Goal: Check status: Check status

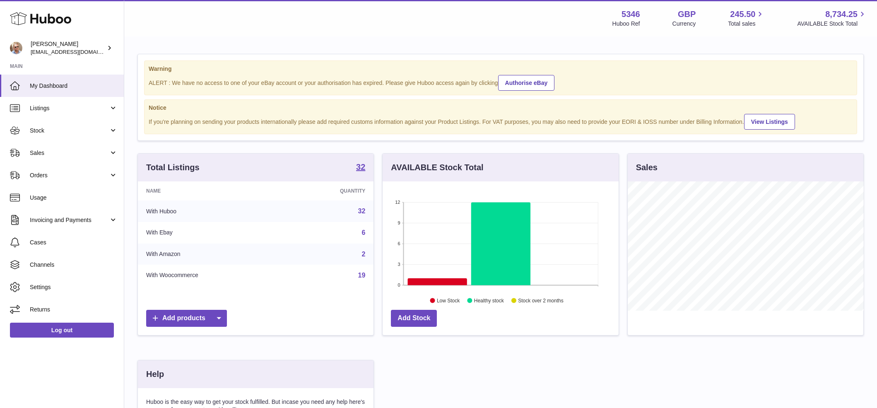
scroll to position [129, 236]
click at [41, 154] on span "Sales" at bounding box center [69, 153] width 79 height 8
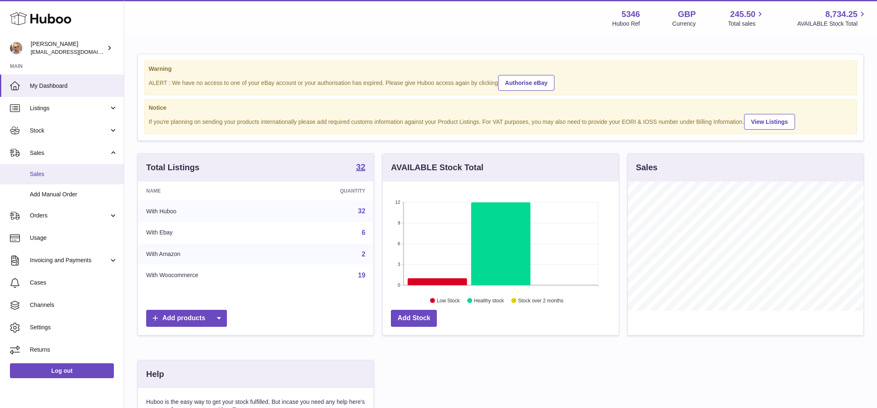
click at [41, 172] on span "Sales" at bounding box center [74, 174] width 88 height 8
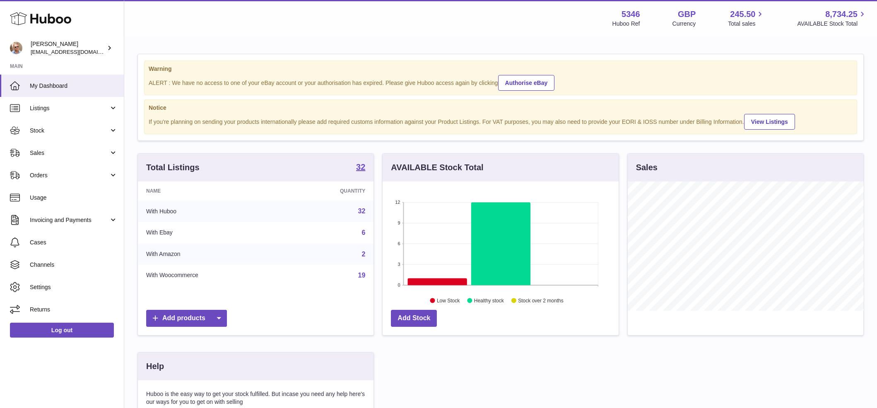
scroll to position [129, 236]
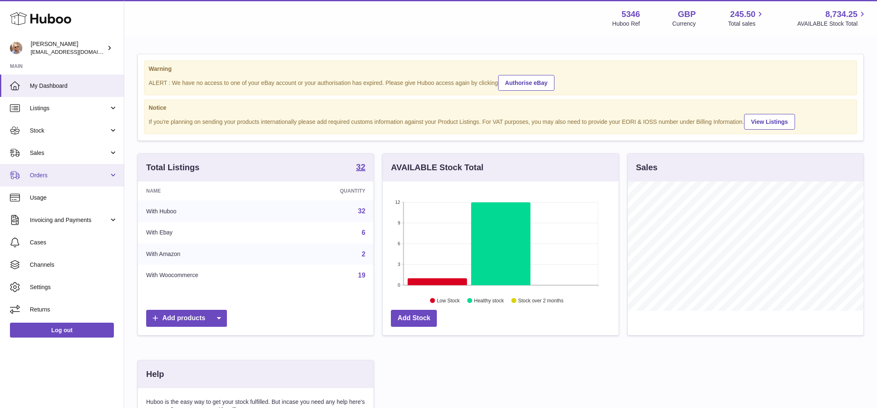
click at [52, 178] on span "Orders" at bounding box center [69, 175] width 79 height 8
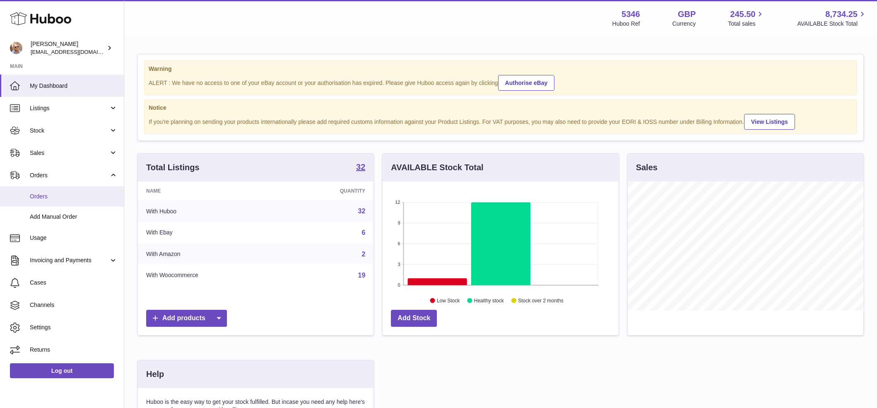
click at [62, 202] on link "Orders" at bounding box center [62, 196] width 124 height 20
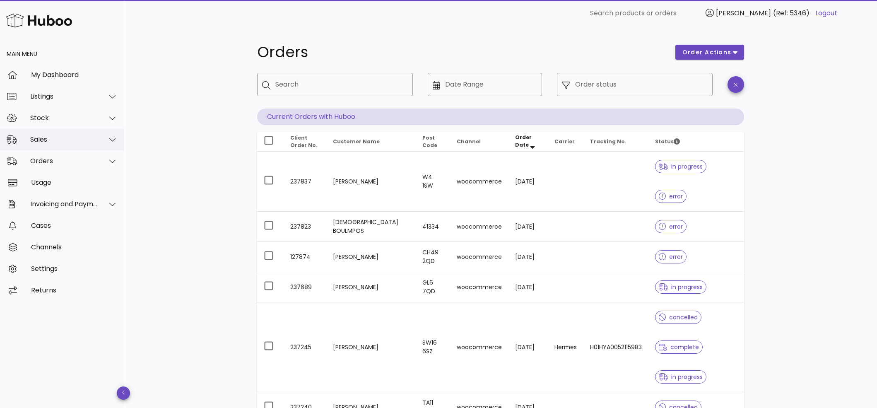
click at [75, 136] on div "Sales" at bounding box center [63, 139] width 67 height 8
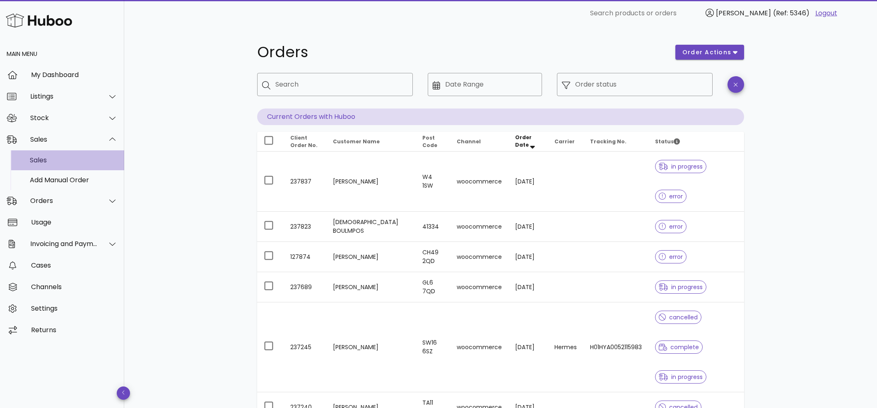
click at [55, 159] on div "Sales" at bounding box center [74, 160] width 88 height 8
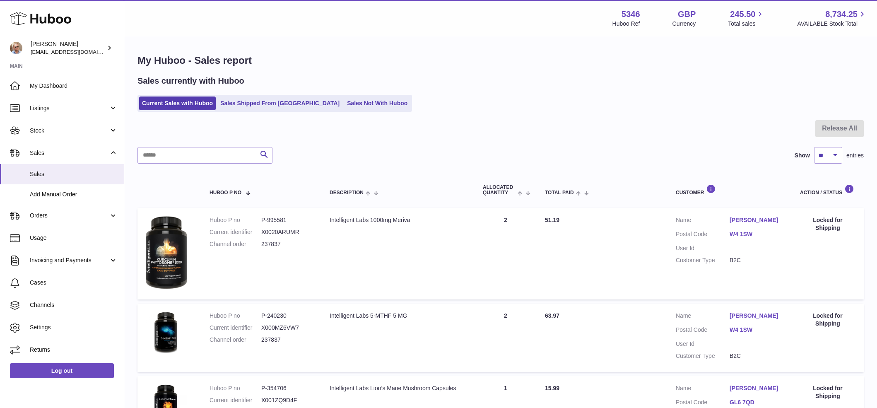
click at [505, 118] on div "My Huboo - Sales report Sales currently with Huboo Current Sales with Huboo Sal…" at bounding box center [500, 335] width 753 height 596
click at [344, 100] on link "Sales Not With Huboo" at bounding box center [377, 103] width 66 height 14
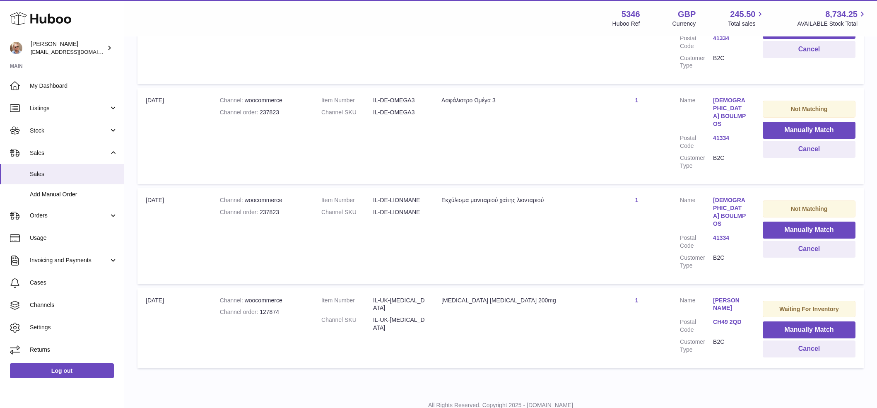
scroll to position [322, 0]
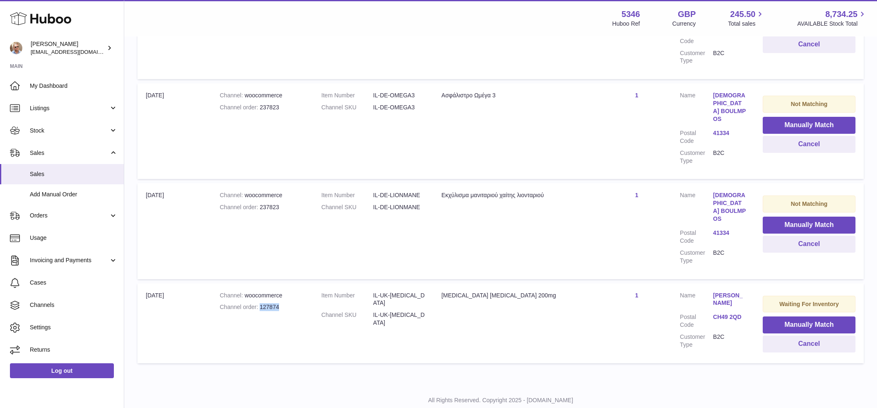
drag, startPoint x: 279, startPoint y: 285, endPoint x: 260, endPoint y: 284, distance: 19.5
click at [259, 303] on div "Channel order 127874" at bounding box center [262, 307] width 85 height 8
copy div "127874"
click at [825, 335] on button "Cancel" at bounding box center [809, 343] width 93 height 17
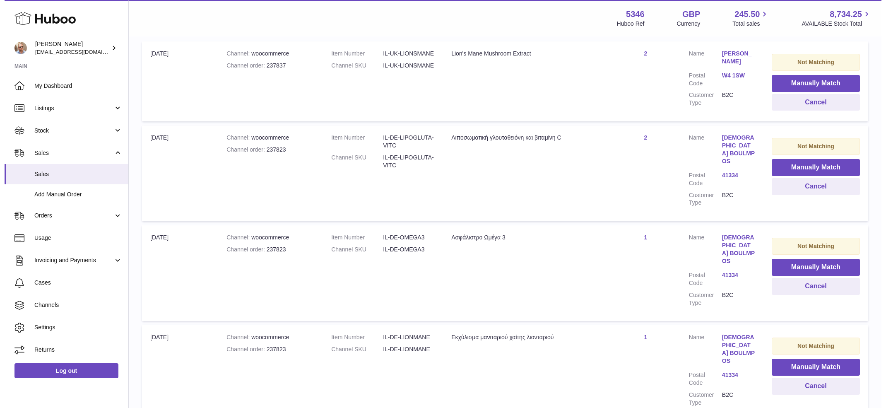
scroll to position [238, 0]
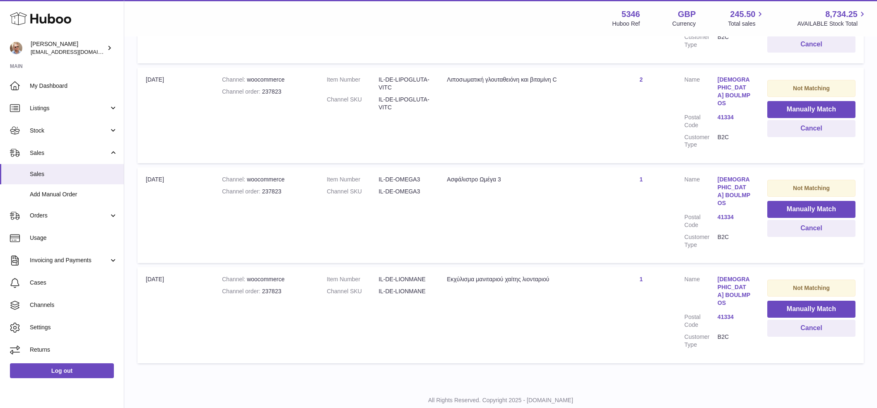
click at [735, 275] on link "[DEMOGRAPHIC_DATA] BOULMPOS" at bounding box center [733, 290] width 33 height 31
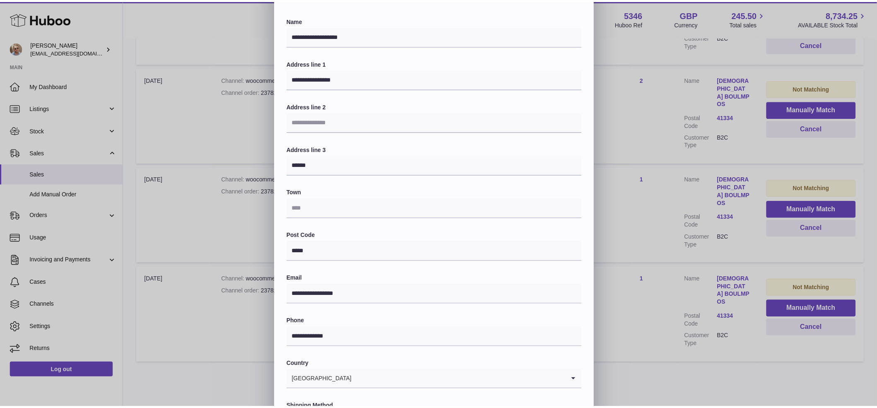
scroll to position [0, 0]
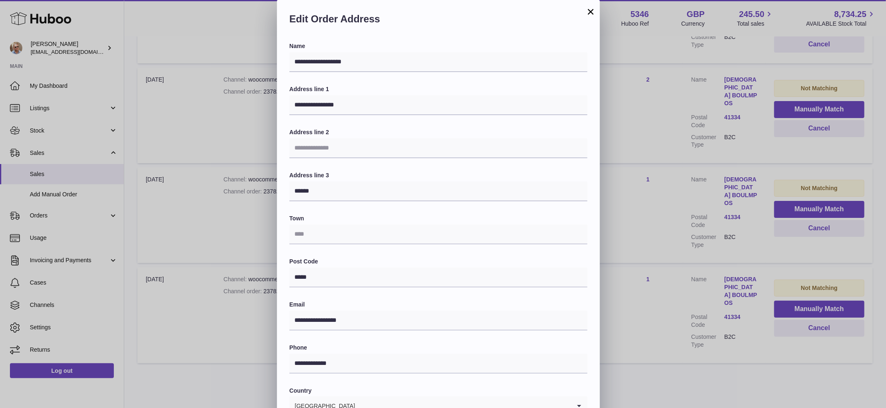
click at [591, 19] on div "Edit Order Address" at bounding box center [438, 21] width 323 height 42
click at [590, 14] on button "×" at bounding box center [591, 12] width 10 height 10
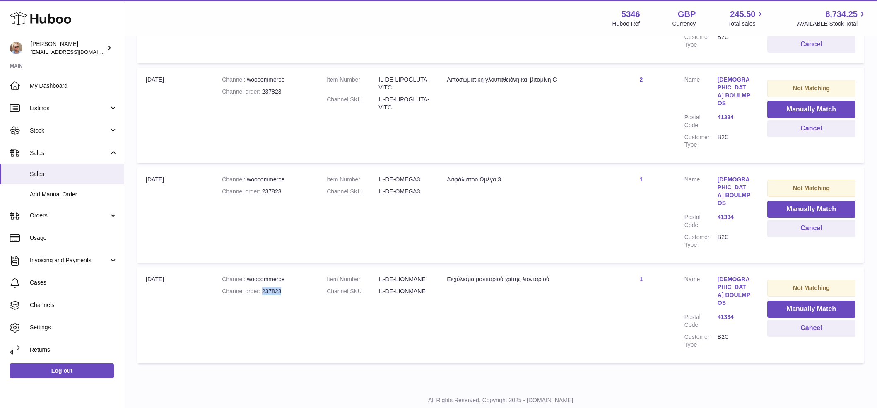
drag, startPoint x: 280, startPoint y: 275, endPoint x: 259, endPoint y: 275, distance: 21.1
click at [259, 287] on div "Channel order 237823" at bounding box center [266, 291] width 88 height 8
copy div "237823"
